Goal: Find specific page/section: Find specific page/section

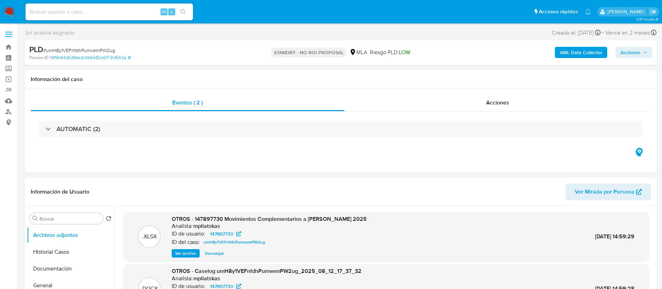
select select "10"
click at [9, 10] on img at bounding box center [9, 12] width 12 height 12
